Goal: Information Seeking & Learning: Learn about a topic

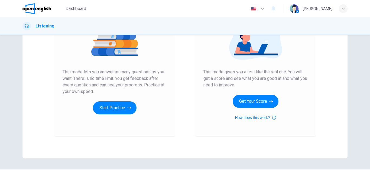
scroll to position [76, 0]
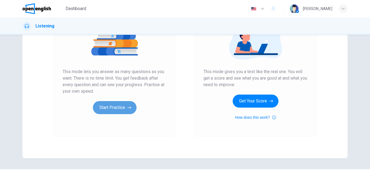
click at [105, 106] on button "Start Practice" at bounding box center [115, 107] width 44 height 13
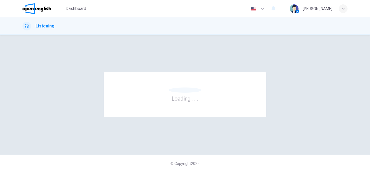
scroll to position [0, 0]
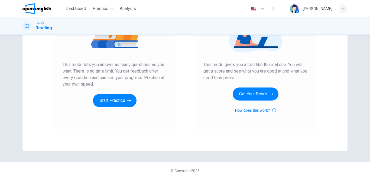
scroll to position [91, 0]
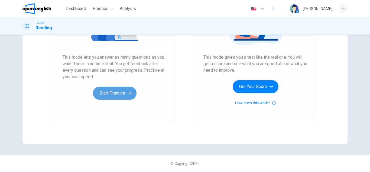
click at [108, 95] on button "Start Practice" at bounding box center [115, 92] width 44 height 13
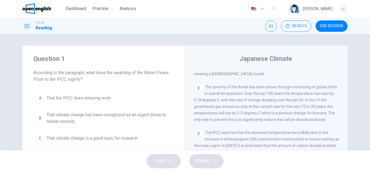
scroll to position [0, 0]
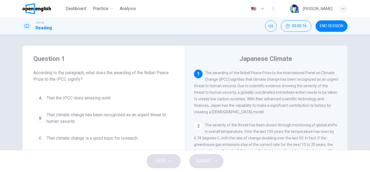
click at [254, 93] on span "The awarding of the Nobel Peace Prize to the International Panel on Climate Cha…" at bounding box center [266, 91] width 144 height 43
drag, startPoint x: 254, startPoint y: 93, endPoint x: 287, endPoint y: 92, distance: 33.3
click at [287, 92] on span "The awarding of the Nobel Peace Prize to the International Panel on Climate Cha…" at bounding box center [266, 91] width 144 height 43
drag, startPoint x: 261, startPoint y: 89, endPoint x: 307, endPoint y: 93, distance: 46.2
click at [307, 93] on div "1 The awarding of the Nobel Peace Prize to the International Panel on Climate C…" at bounding box center [266, 92] width 145 height 46
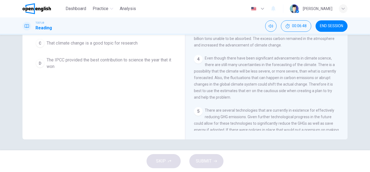
scroll to position [69, 0]
click at [74, 68] on span "The IPCC provided the best contribution to science the year that it won" at bounding box center [109, 63] width 125 height 13
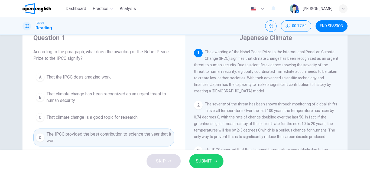
scroll to position [21, 0]
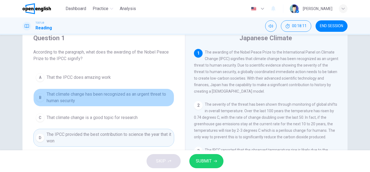
click at [103, 91] on span "That climate change has been recognized as an urgent threat to human security" at bounding box center [109, 97] width 125 height 13
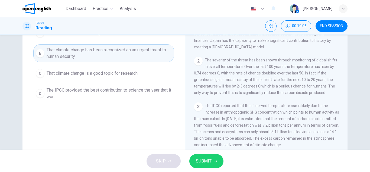
scroll to position [65, 0]
click at [112, 92] on span "The IPCC provided the best contribution to science the year that it won" at bounding box center [109, 92] width 125 height 13
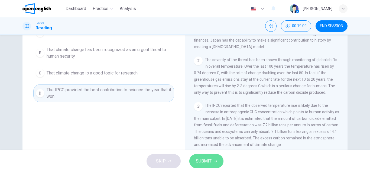
click at [207, 161] on span "SUBMIT" at bounding box center [204, 161] width 16 height 8
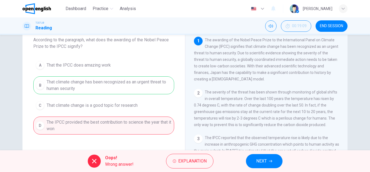
scroll to position [33, 0]
click at [125, 85] on div "A That the IPCC does amazing work B That climate change has been recognized as …" at bounding box center [103, 97] width 141 height 76
click at [184, 160] on span "Explanation" at bounding box center [192, 161] width 28 height 8
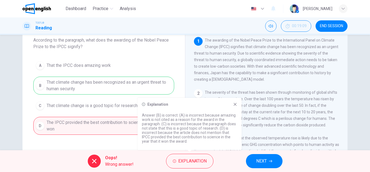
click at [234, 104] on icon at bounding box center [235, 104] width 4 height 4
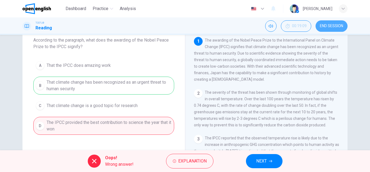
click at [327, 22] on button "END SESSION" at bounding box center [332, 25] width 32 height 11
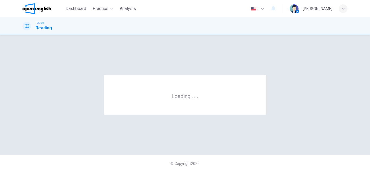
scroll to position [0, 0]
